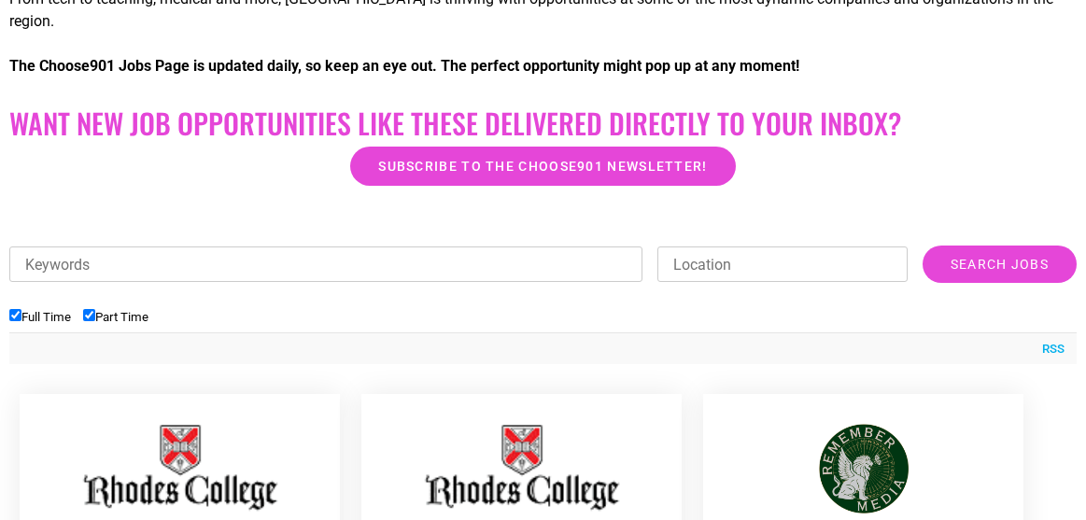
scroll to position [490, 0]
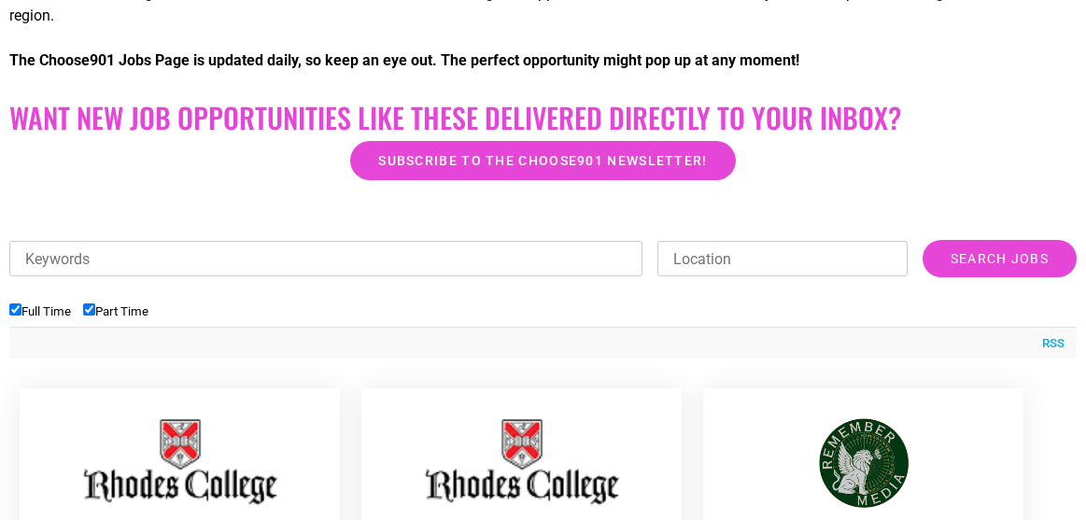
click at [435, 241] on input "Keywords" at bounding box center [325, 258] width 633 height 35
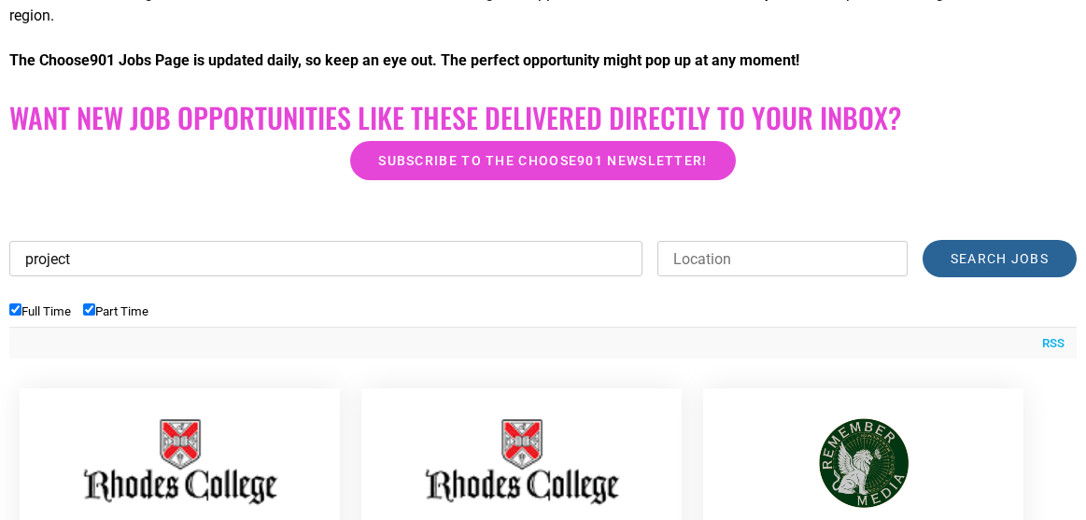
type input "project"
click at [1000, 240] on input "Search Jobs" at bounding box center [1000, 258] width 154 height 37
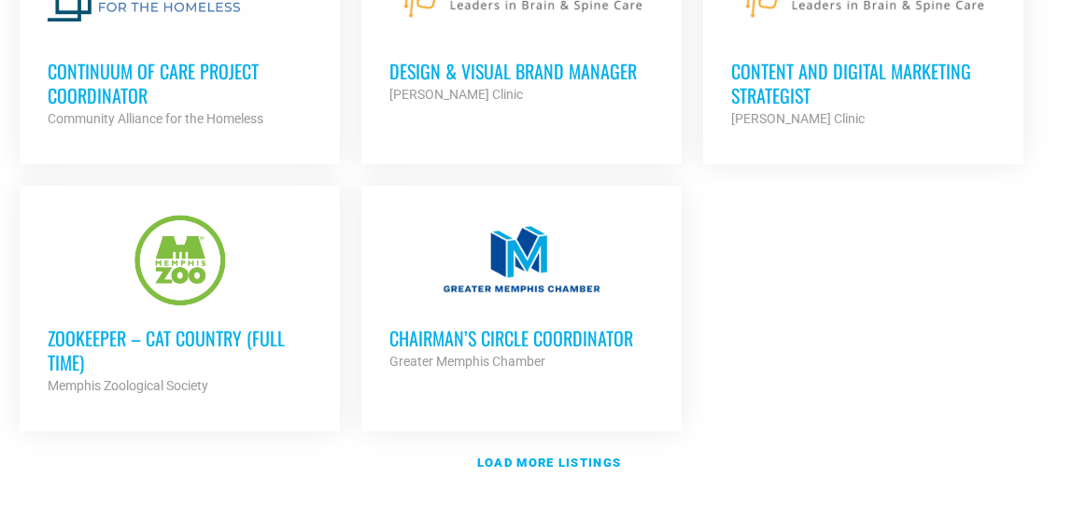
scroll to position [2427, 0]
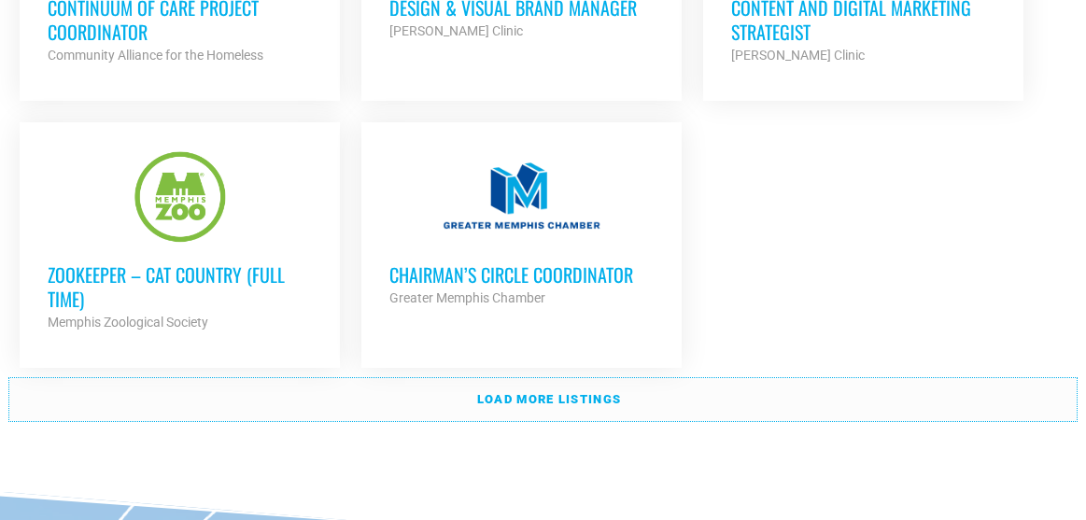
click at [557, 392] on strong "Load more listings" at bounding box center [549, 399] width 144 height 14
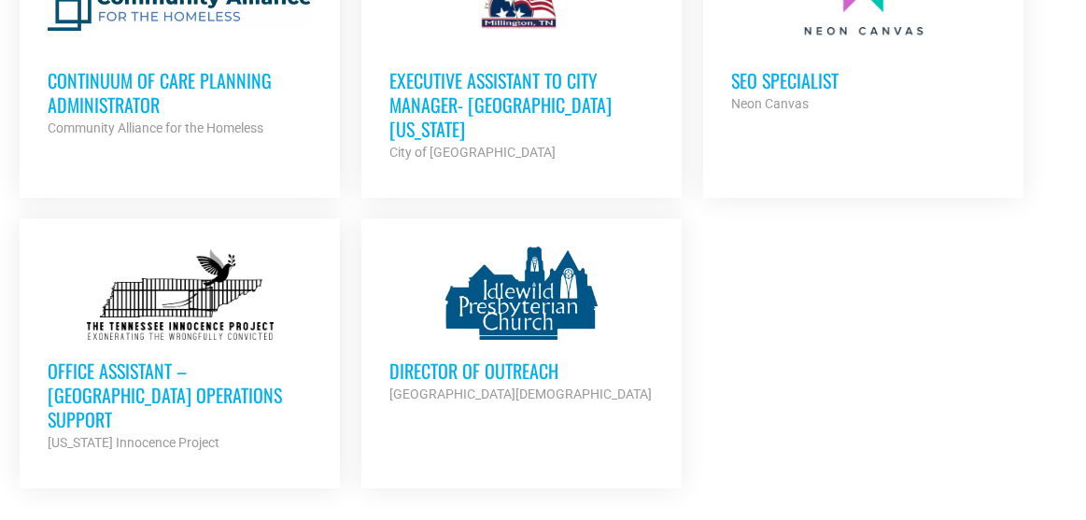
scroll to position [3176, 0]
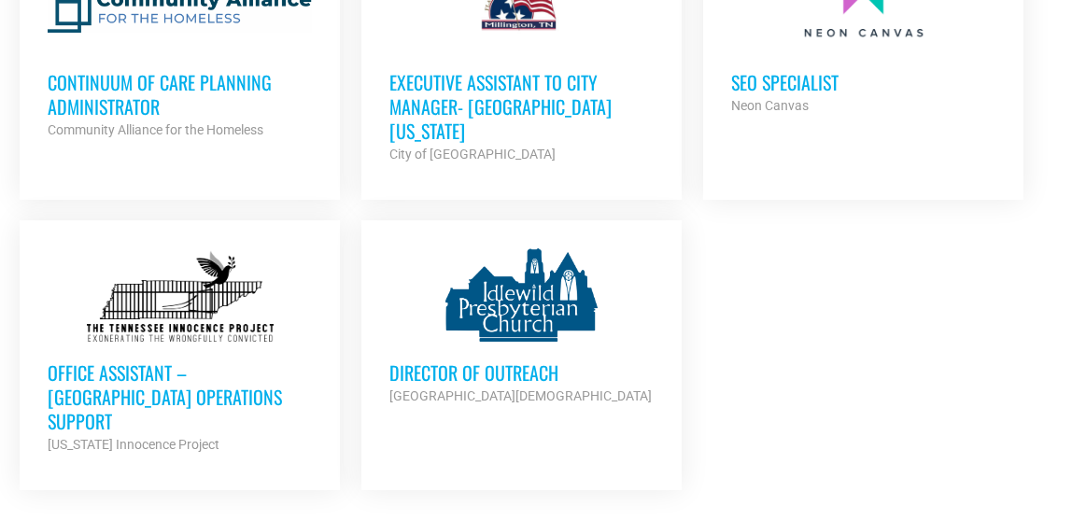
click at [123, 248] on div at bounding box center [180, 294] width 264 height 93
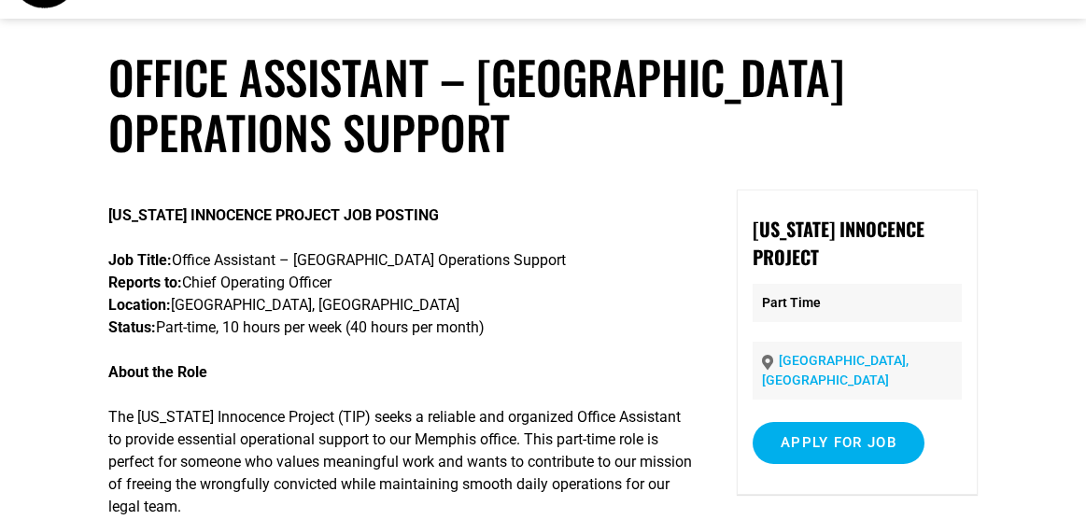
scroll to position [74, 0]
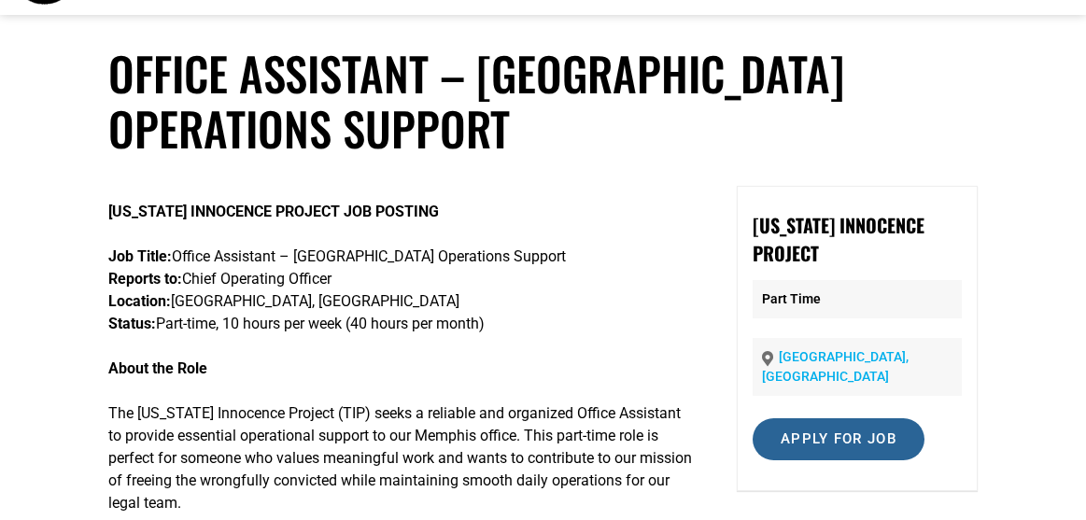
click at [838, 420] on input "Apply for job" at bounding box center [839, 439] width 172 height 42
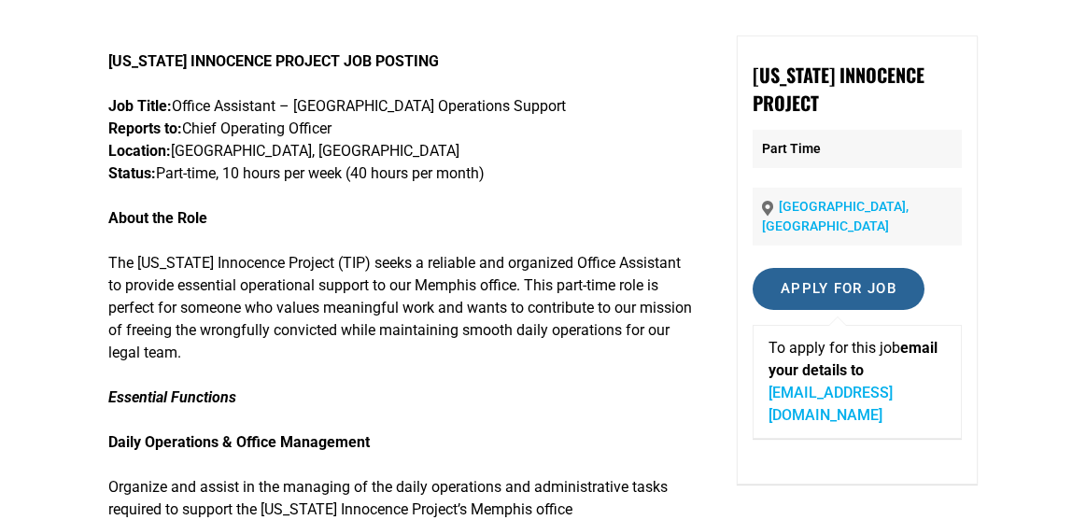
scroll to position [222, 0]
